Goal: Find specific page/section: Find specific page/section

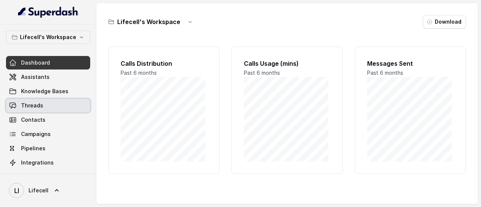
click at [48, 105] on link "Threads" at bounding box center [48, 106] width 84 height 14
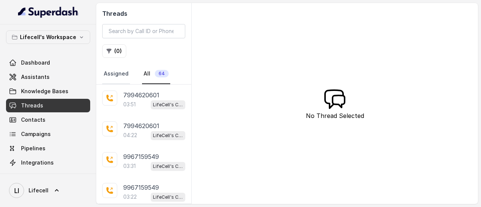
click at [110, 75] on link "Assigned" at bounding box center [116, 74] width 28 height 20
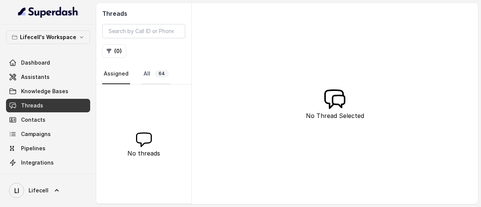
click at [152, 71] on link "All 64" at bounding box center [156, 74] width 28 height 20
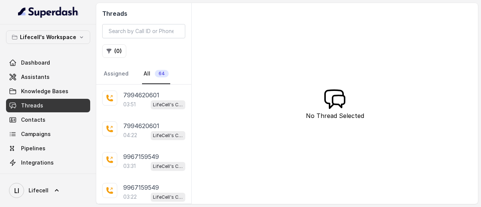
click at [46, 106] on link "Threads" at bounding box center [48, 106] width 84 height 14
click at [47, 103] on link "Threads" at bounding box center [48, 106] width 84 height 14
click at [159, 31] on input "search" at bounding box center [143, 31] width 83 height 14
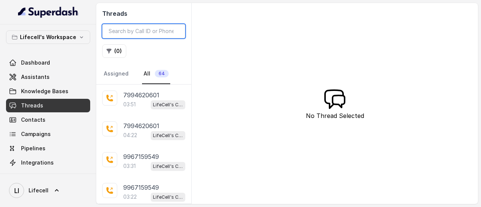
paste input "9994724659"
type input "9994724659"
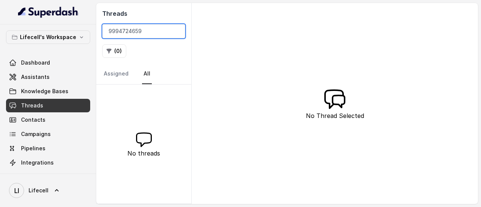
click at [177, 30] on input "9994724659" at bounding box center [143, 31] width 83 height 14
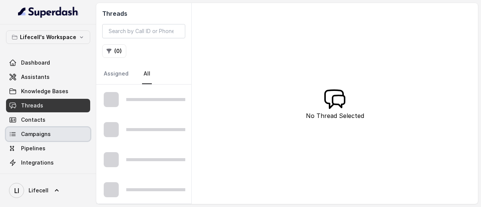
click at [36, 139] on link "Campaigns" at bounding box center [48, 134] width 84 height 14
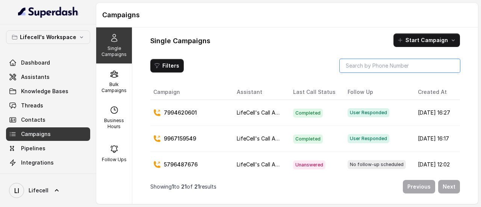
click at [359, 65] on input "search" at bounding box center [400, 66] width 120 height 14
paste input "9994724659"
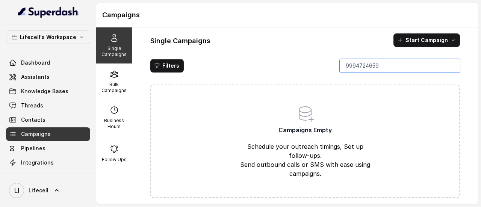
click at [386, 64] on input "9994724659" at bounding box center [400, 66] width 120 height 14
click at [386, 63] on input "9994724659" at bounding box center [400, 66] width 120 height 14
paste input "506155546"
click at [373, 59] on input "9506155546" at bounding box center [400, 66] width 120 height 14
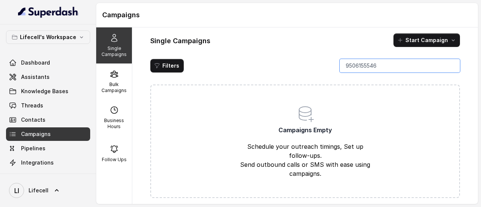
click at [373, 59] on input "9506155546" at bounding box center [400, 66] width 120 height 14
paste input "7568722832"
click at [376, 61] on input "7568722832" at bounding box center [400, 66] width 120 height 14
paste input "990996279"
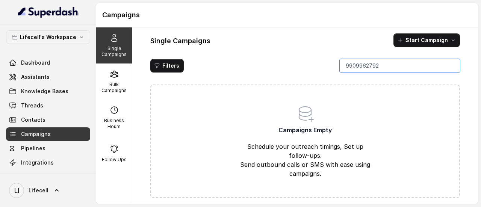
type input "9909962792"
